Goal: Task Accomplishment & Management: Manage account settings

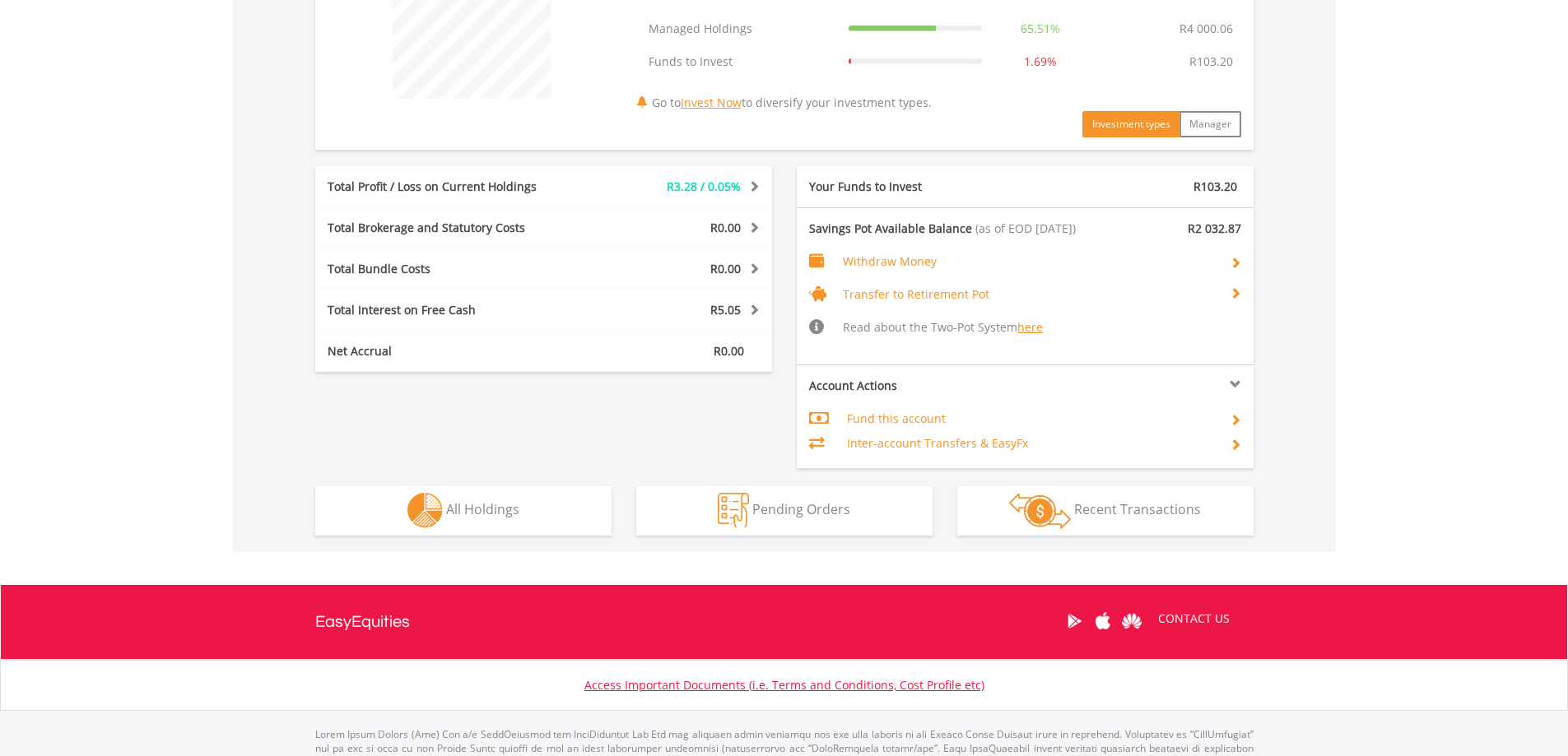
scroll to position [765, 0]
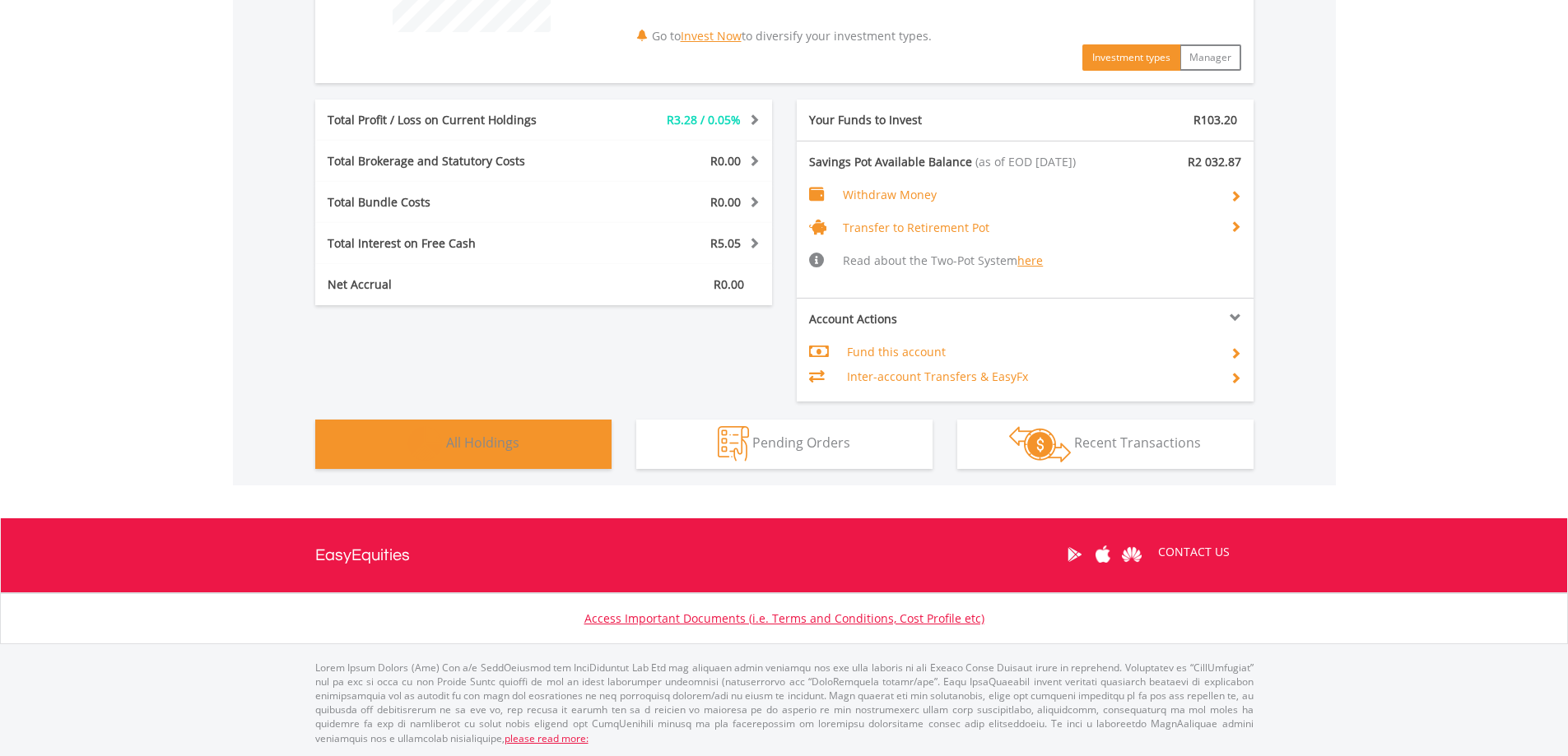
click at [512, 440] on span "All Holdings" at bounding box center [482, 442] width 73 height 18
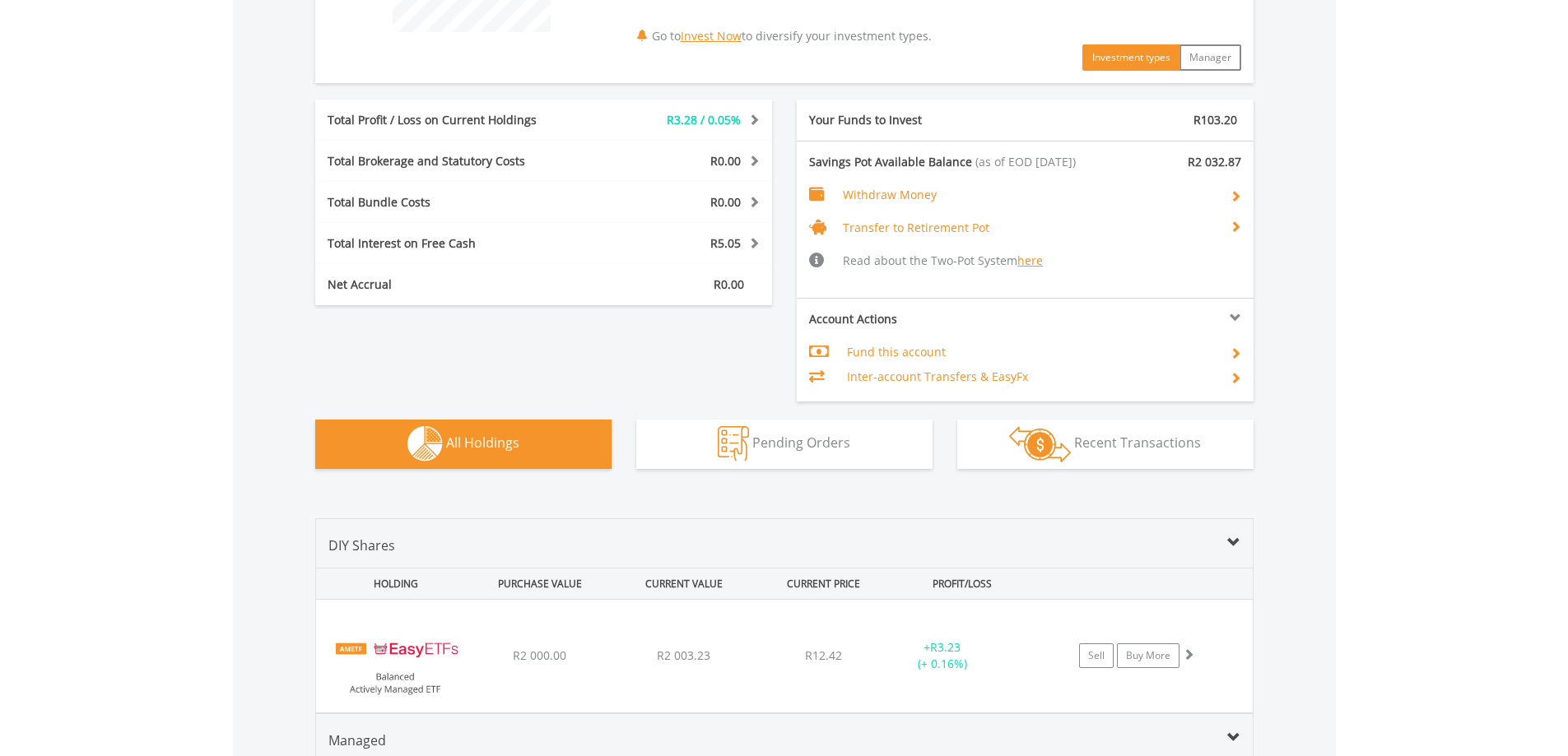
scroll to position [1134, 0]
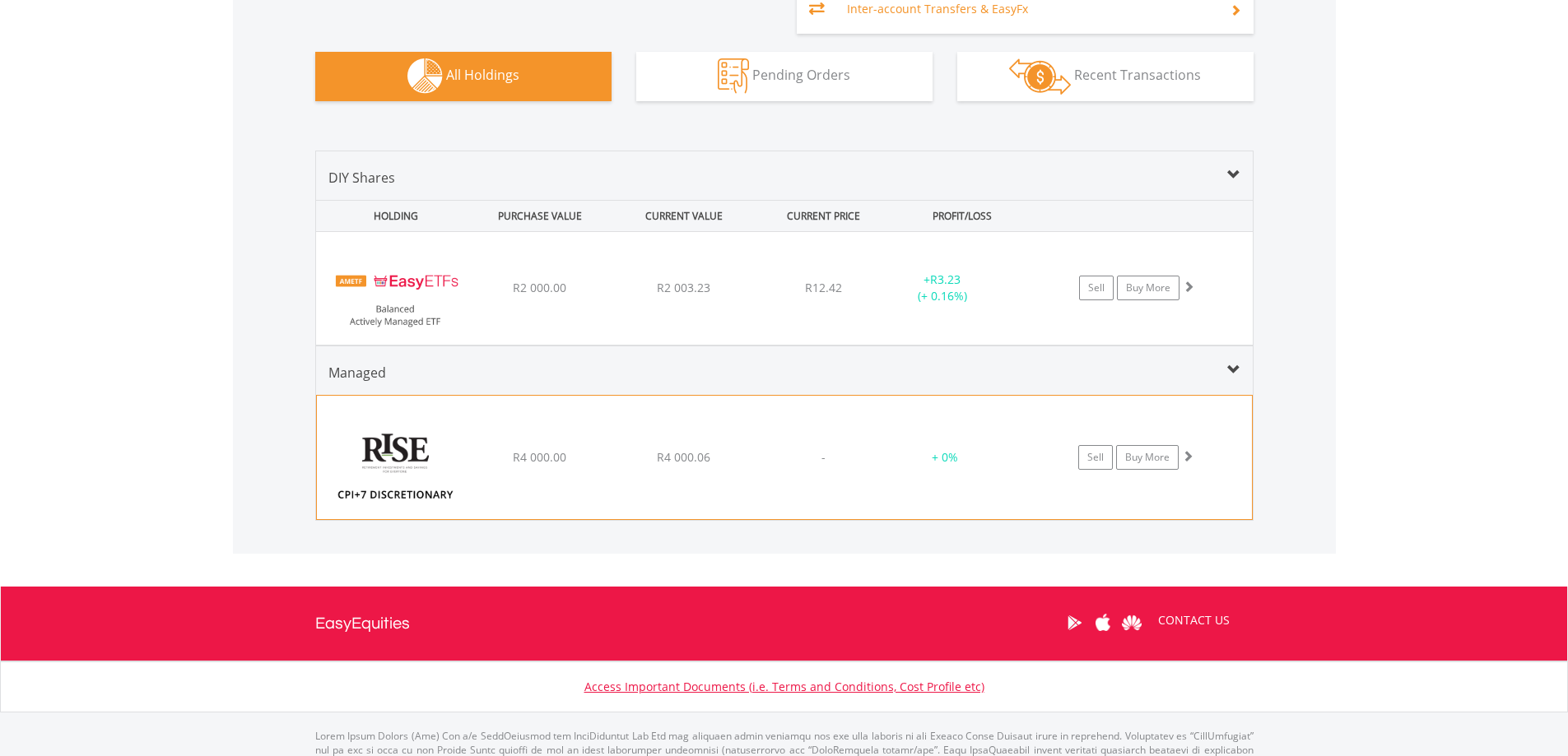
click at [753, 444] on div "﻿ RISE CPI+7 Discretionary RA R4 000.00 R4 000.06 - + 0% Sell Buy More" at bounding box center [784, 458] width 935 height 123
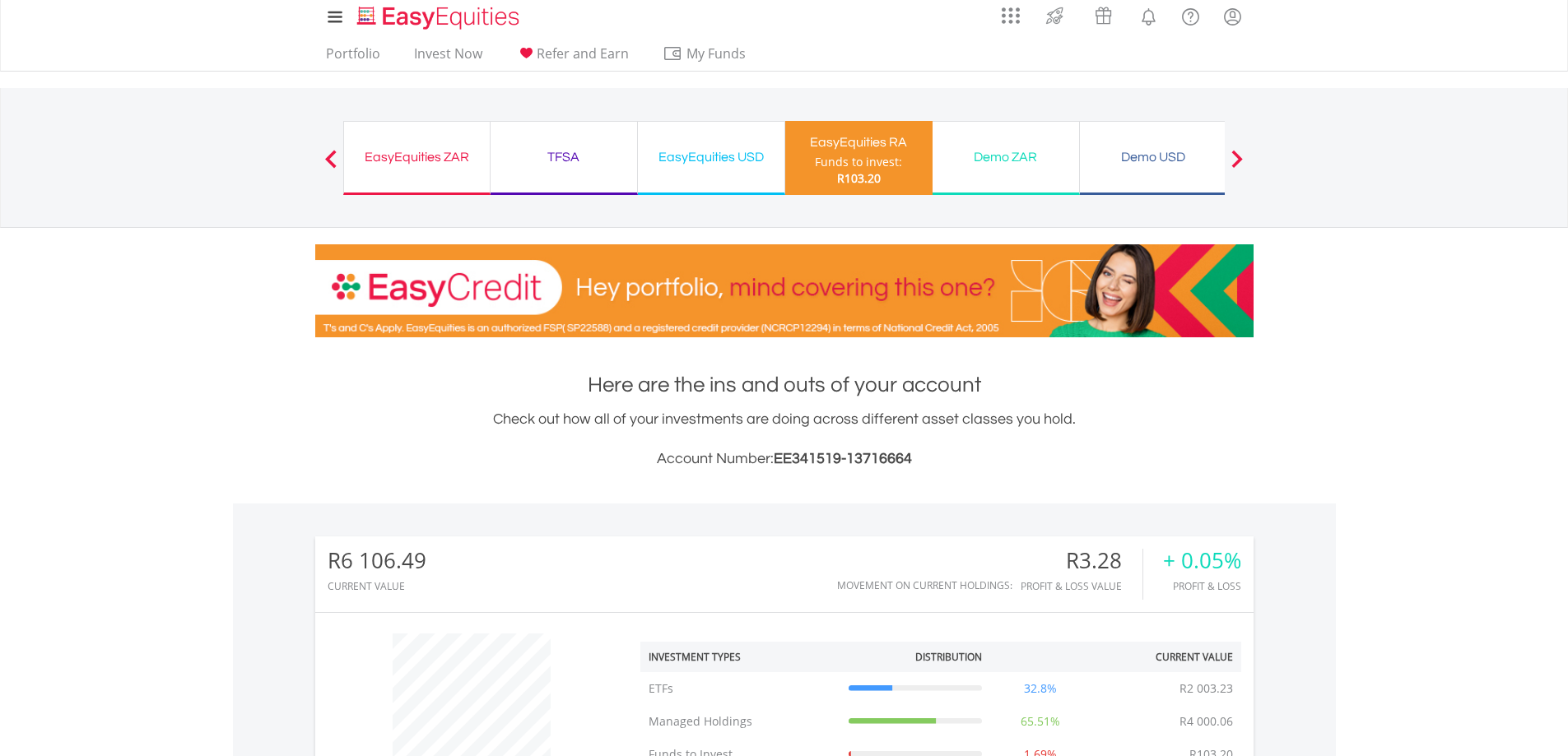
scroll to position [0, 0]
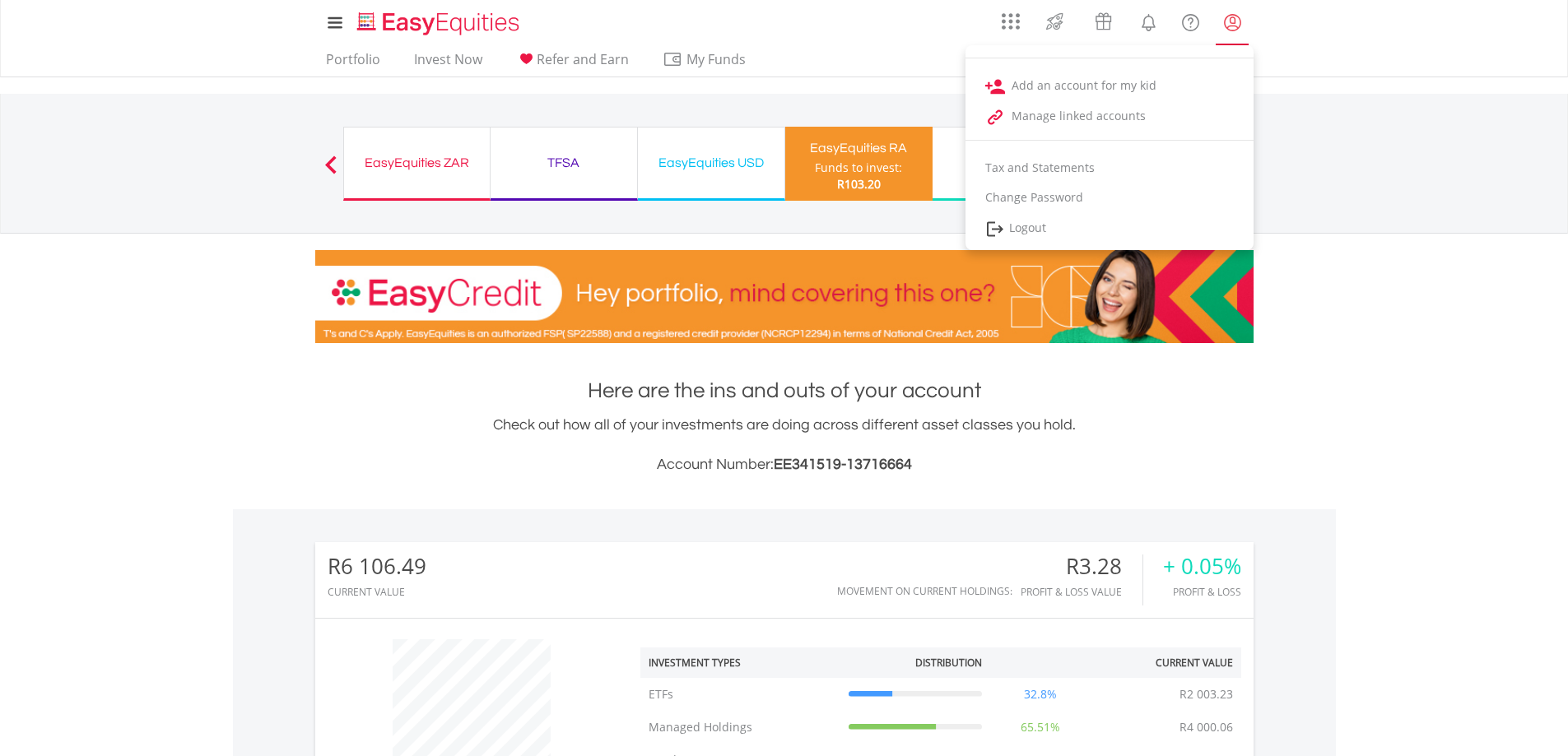
click at [1231, 28] on lord-icon "My Profile" at bounding box center [1232, 22] width 20 height 20
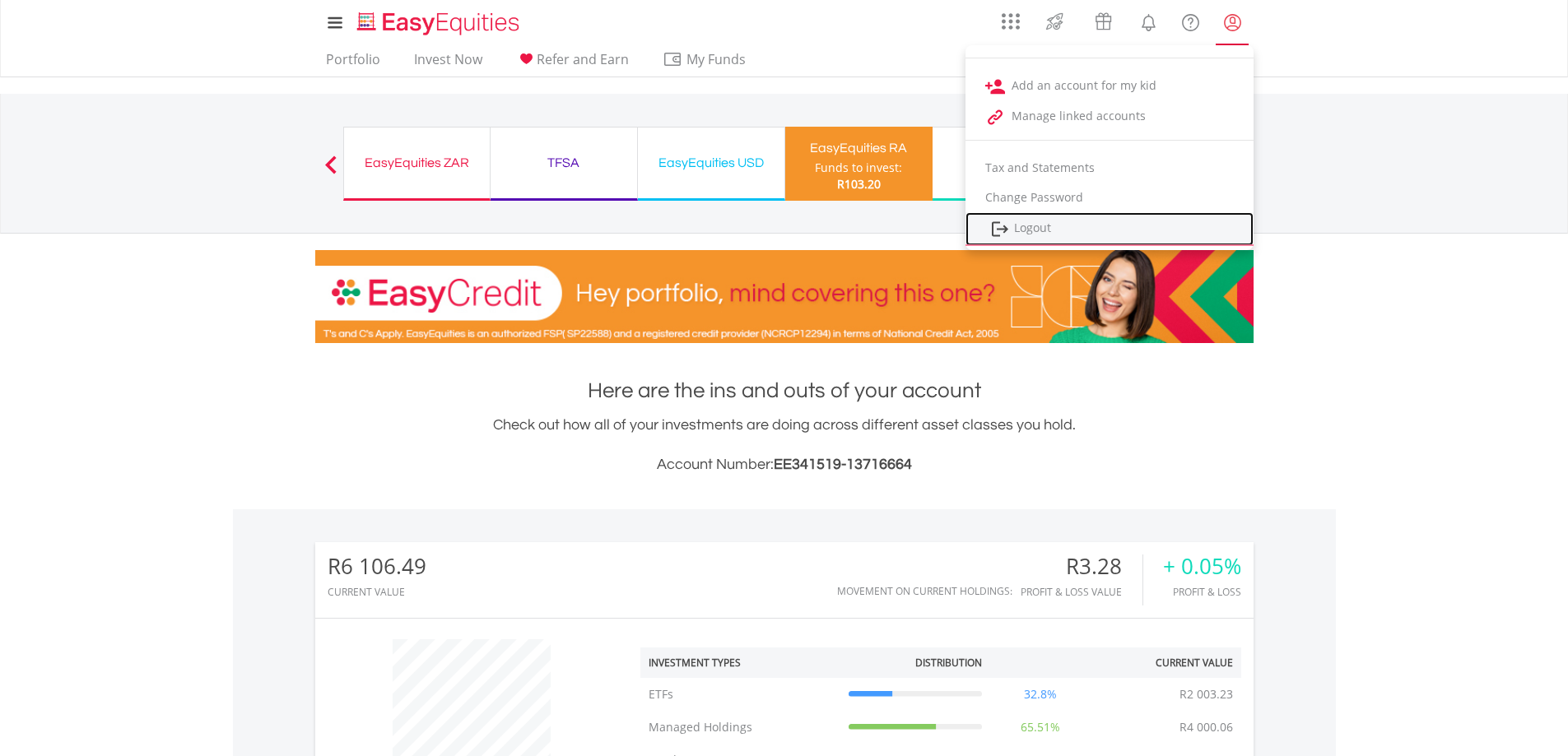
click at [1017, 235] on link "Logout" at bounding box center [1110, 229] width 288 height 34
